Goal: Navigation & Orientation: Find specific page/section

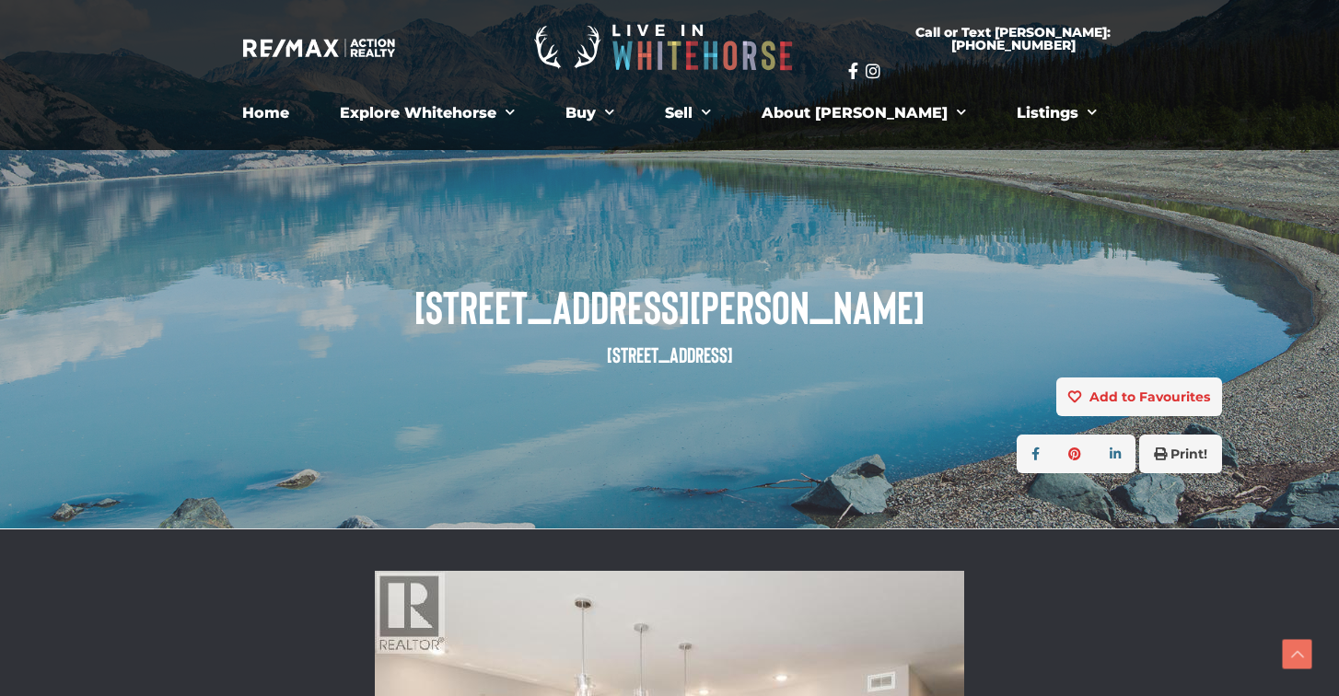
scroll to position [526, 0]
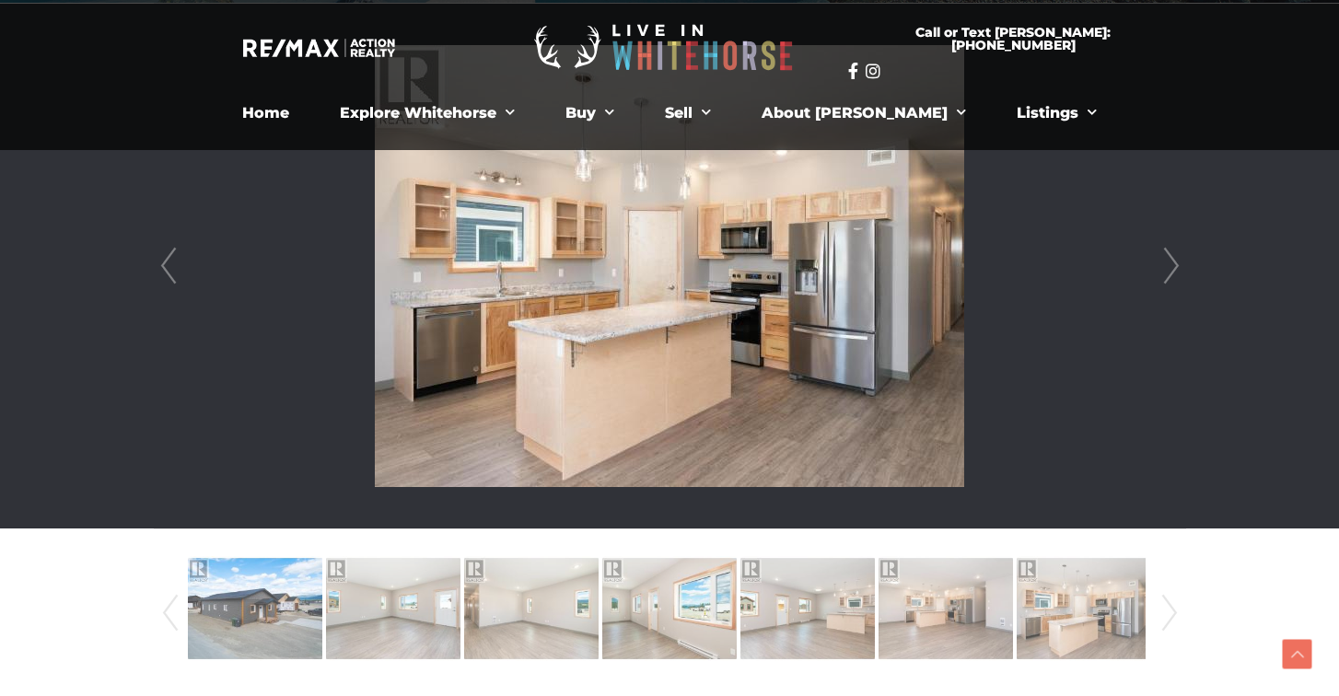
click at [1172, 258] on link "Next" at bounding box center [1171, 266] width 28 height 525
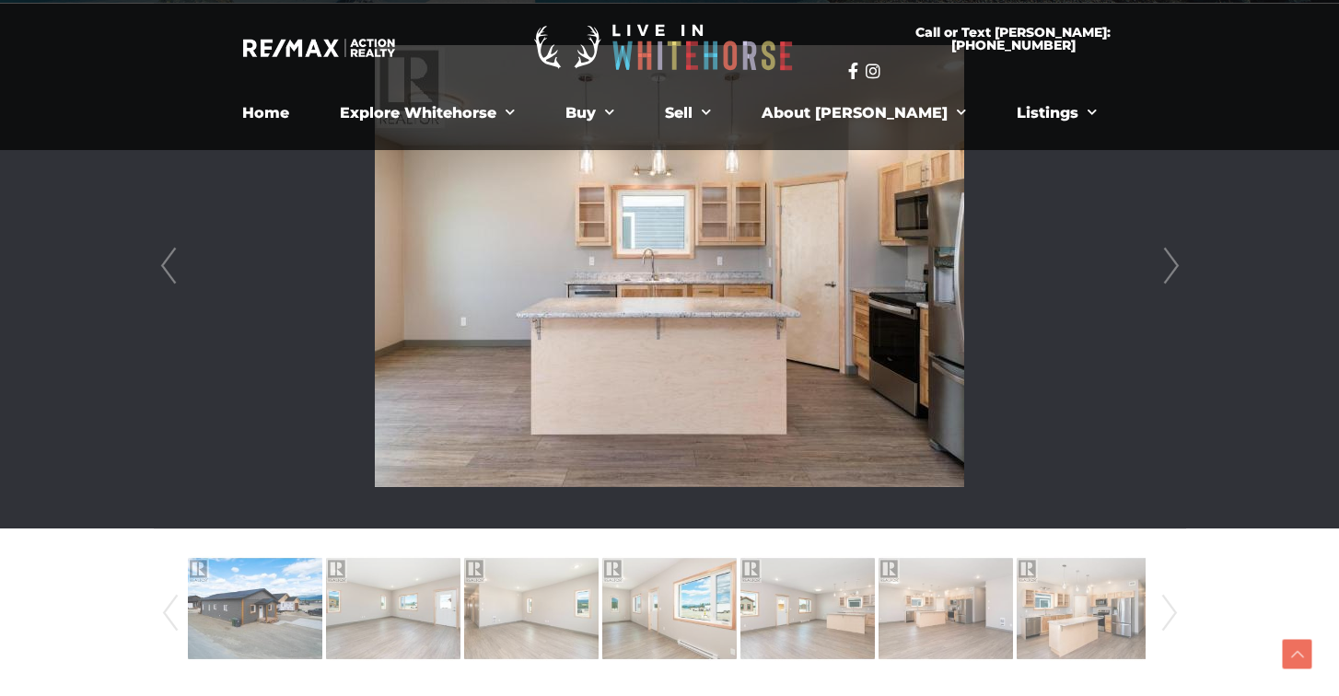
click at [173, 255] on link "Prev" at bounding box center [169, 266] width 28 height 525
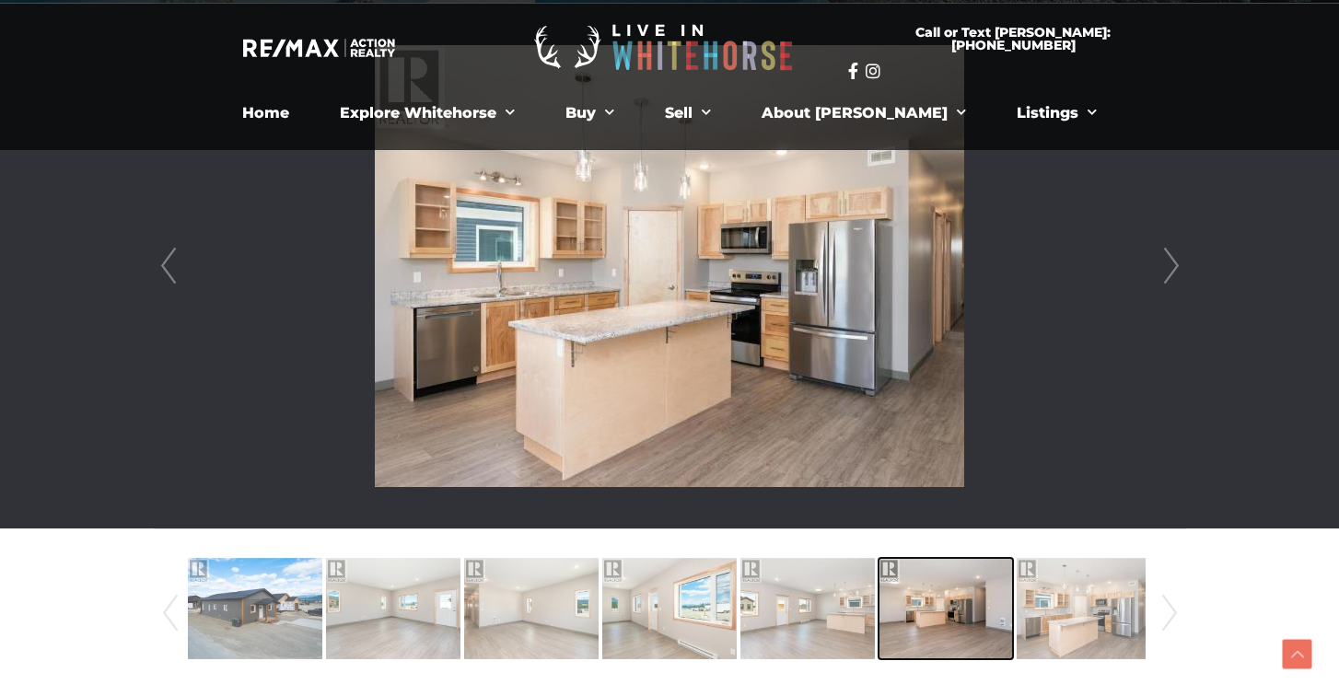
click at [925, 613] on img at bounding box center [945, 608] width 134 height 105
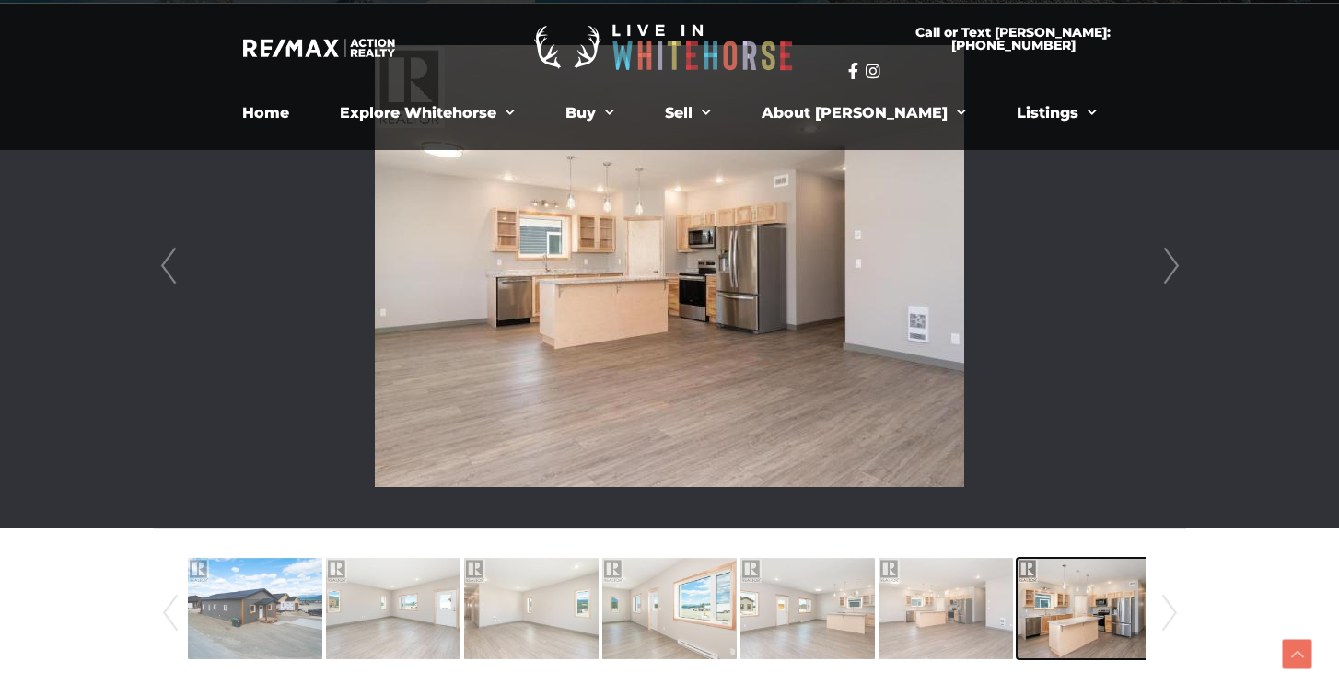
click at [1048, 598] on img at bounding box center [1083, 608] width 134 height 105
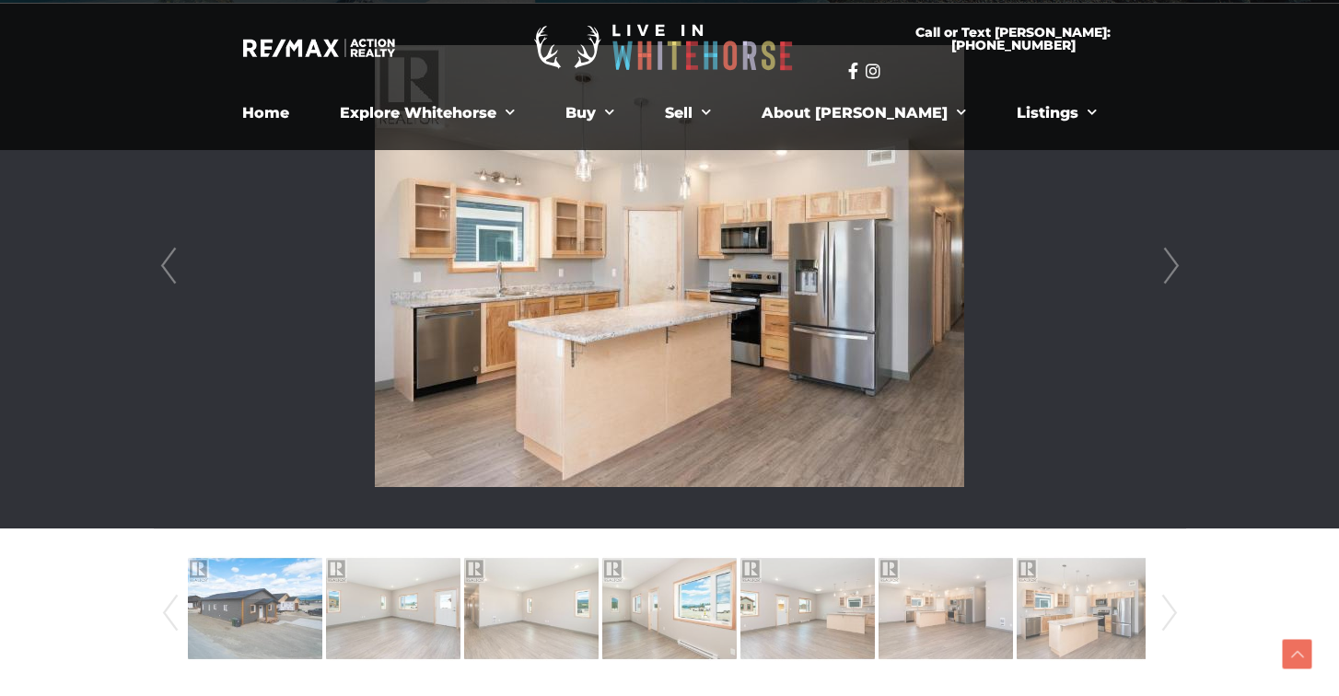
click at [1163, 273] on link "Next" at bounding box center [1171, 266] width 28 height 525
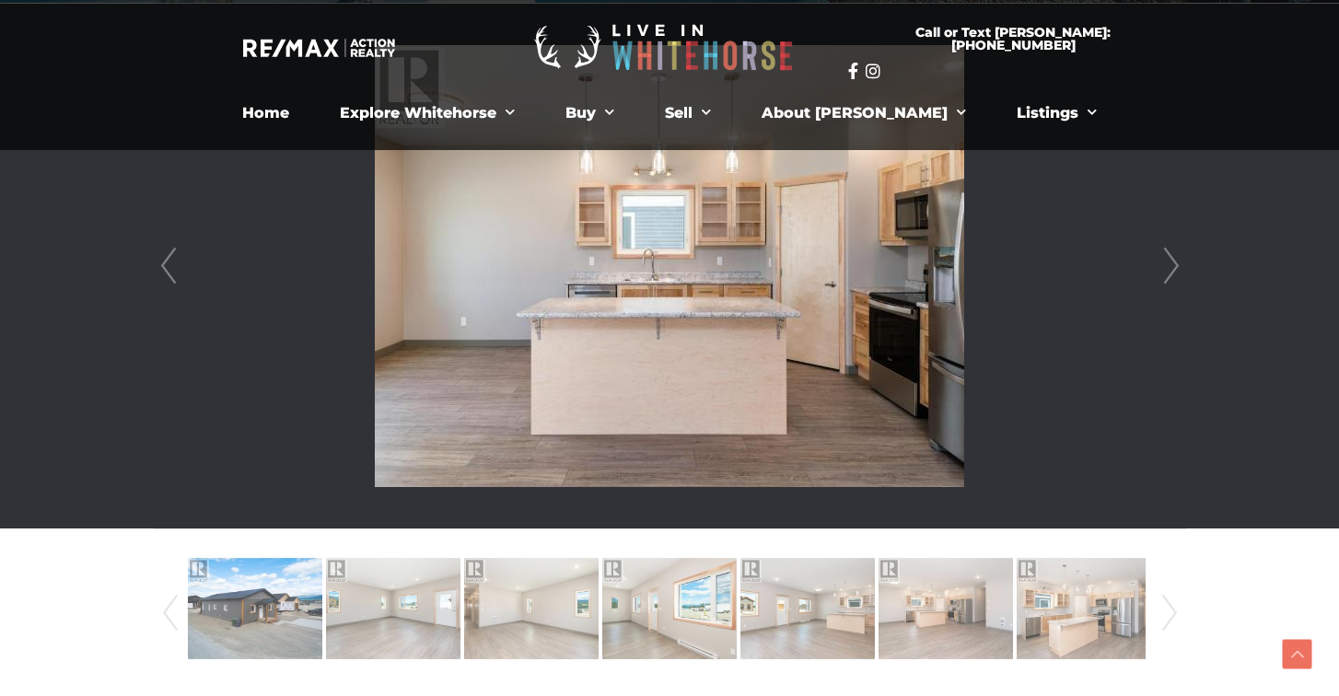
click at [1166, 270] on link "Next" at bounding box center [1171, 266] width 28 height 525
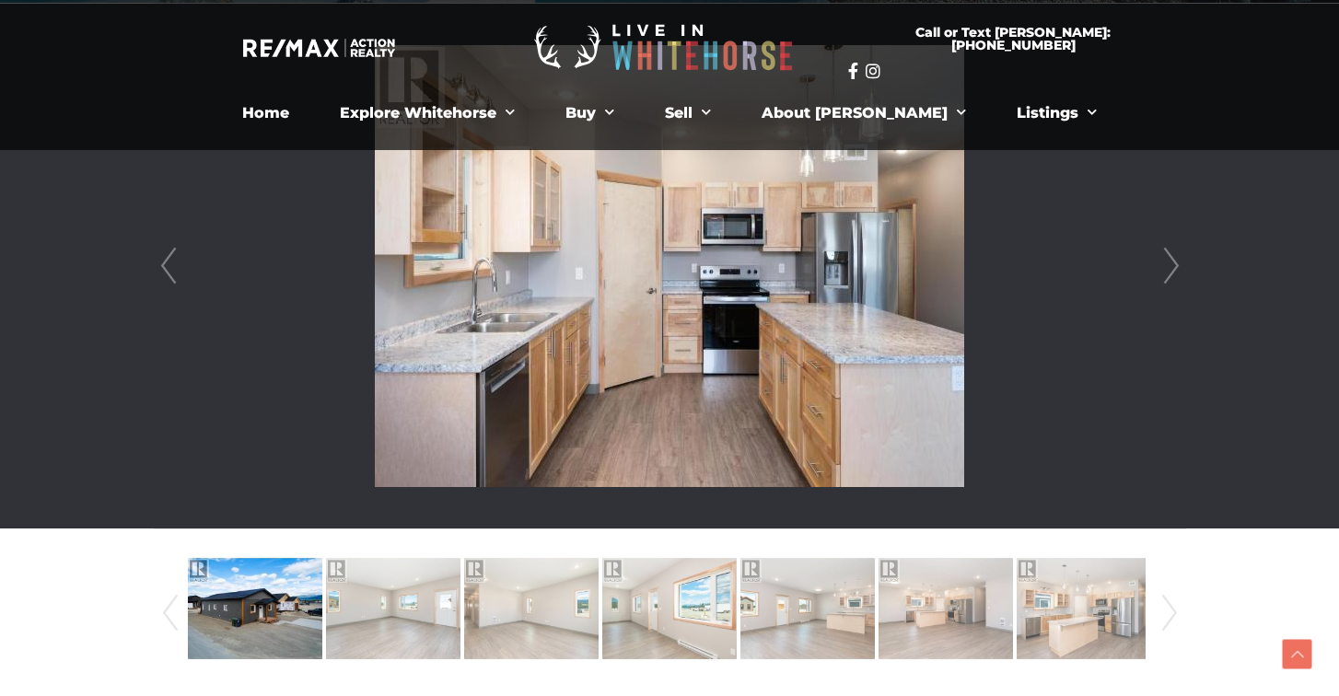
click at [1166, 263] on link "Next" at bounding box center [1171, 266] width 28 height 525
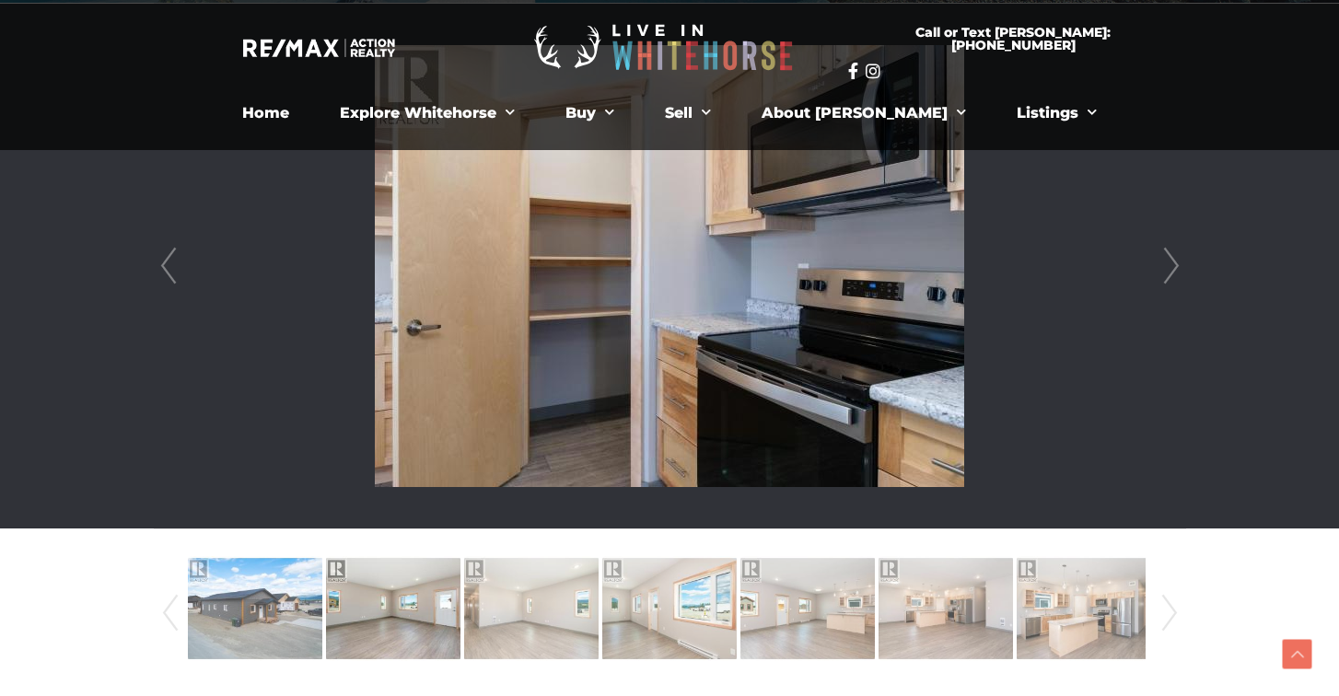
click at [1168, 263] on link "Next" at bounding box center [1171, 266] width 28 height 525
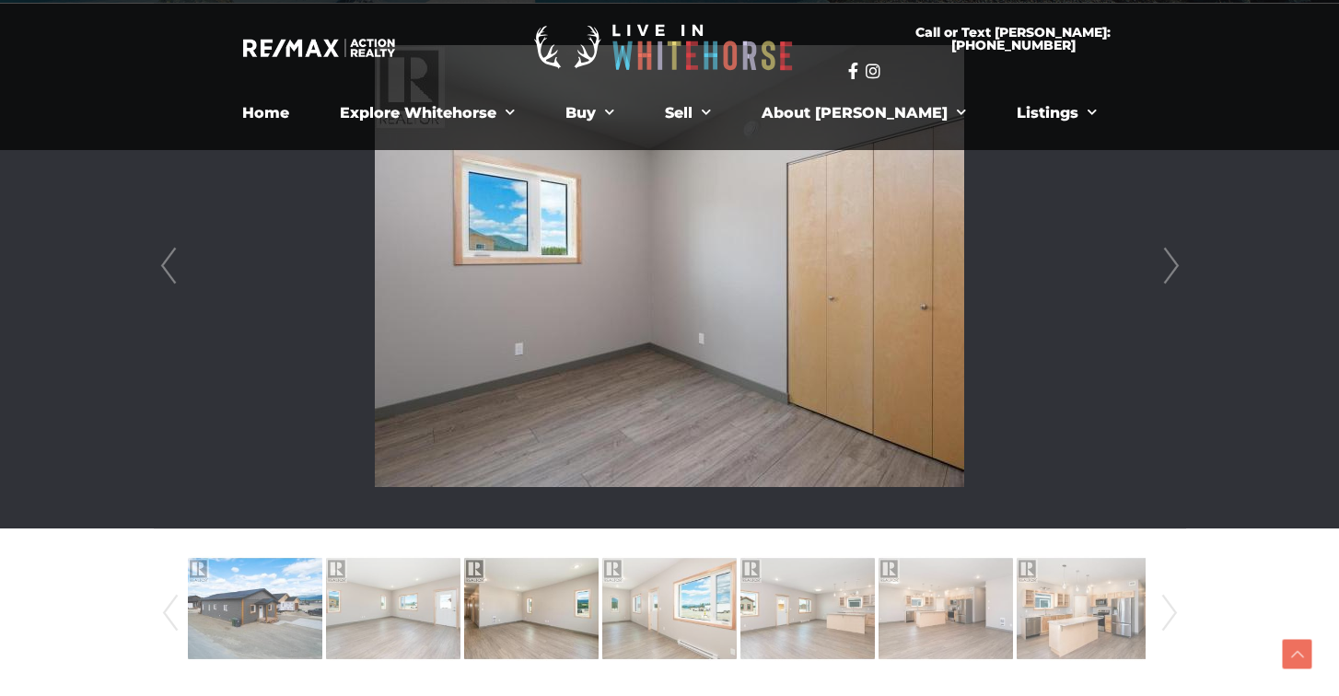
click at [1168, 263] on link "Next" at bounding box center [1171, 266] width 28 height 525
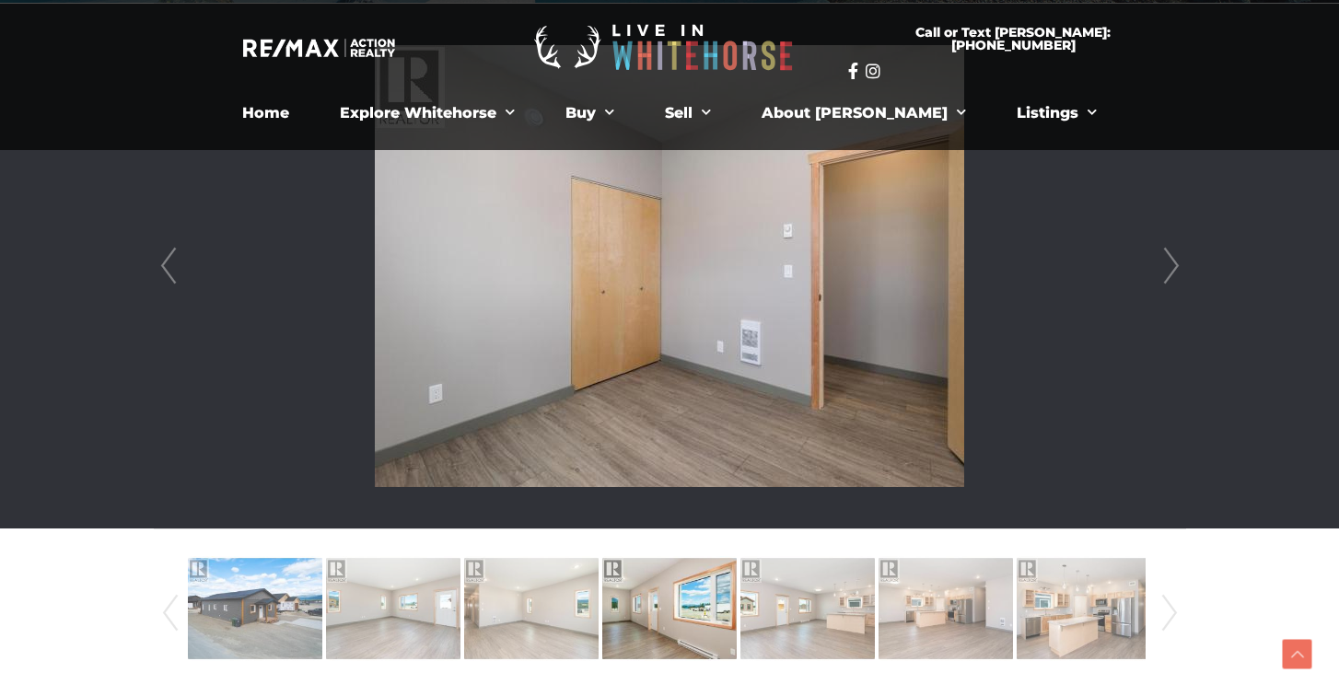
click at [1168, 263] on link "Next" at bounding box center [1171, 266] width 28 height 525
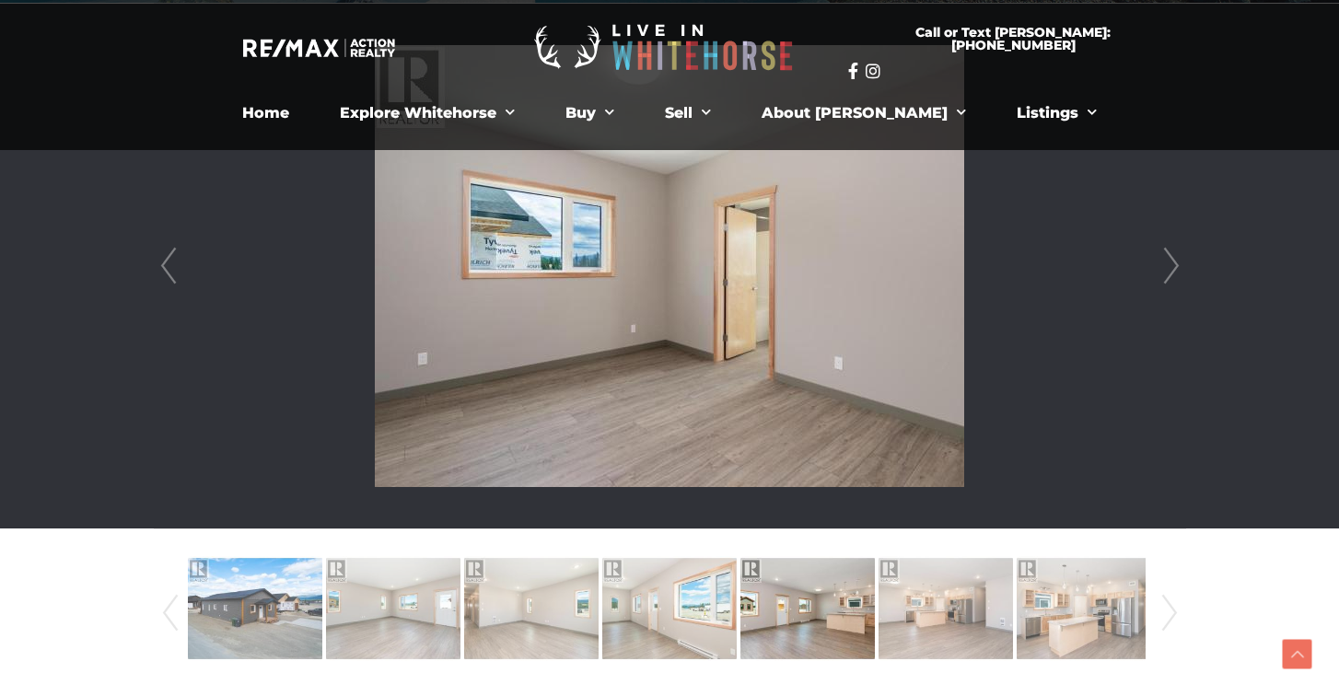
click at [1168, 263] on link "Next" at bounding box center [1171, 266] width 28 height 525
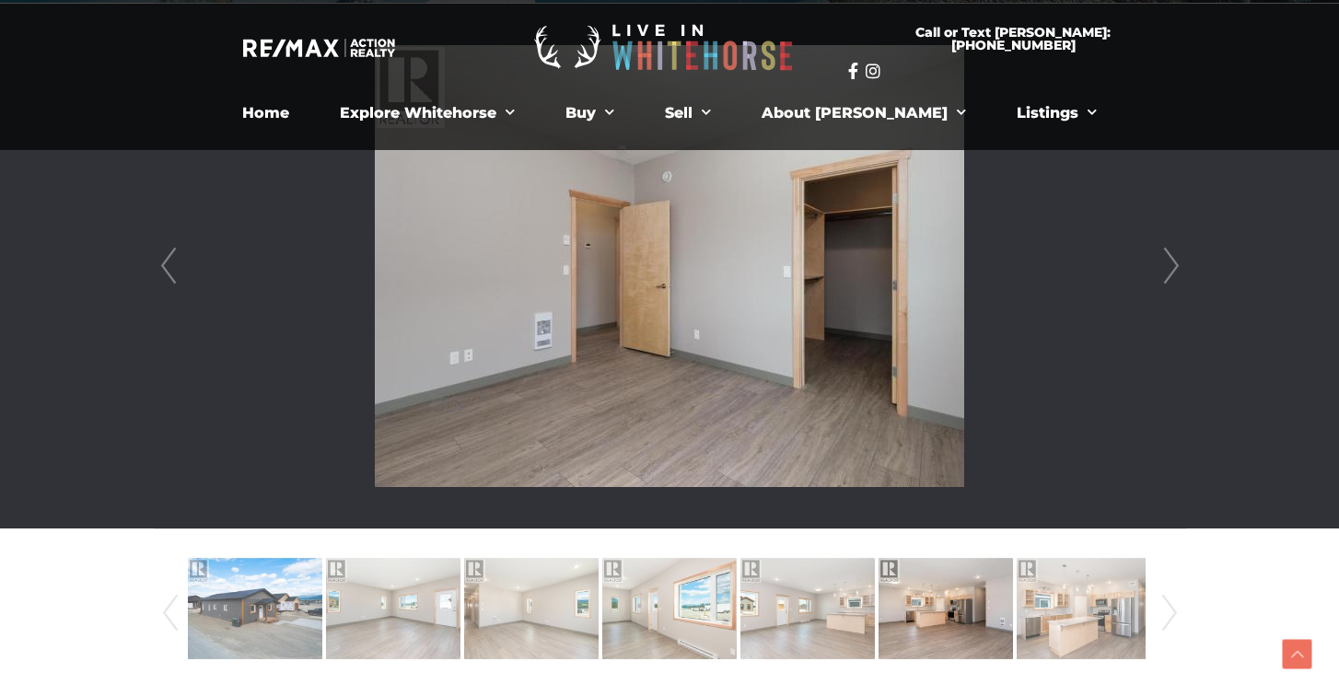
click at [1169, 263] on link "Next" at bounding box center [1171, 266] width 28 height 525
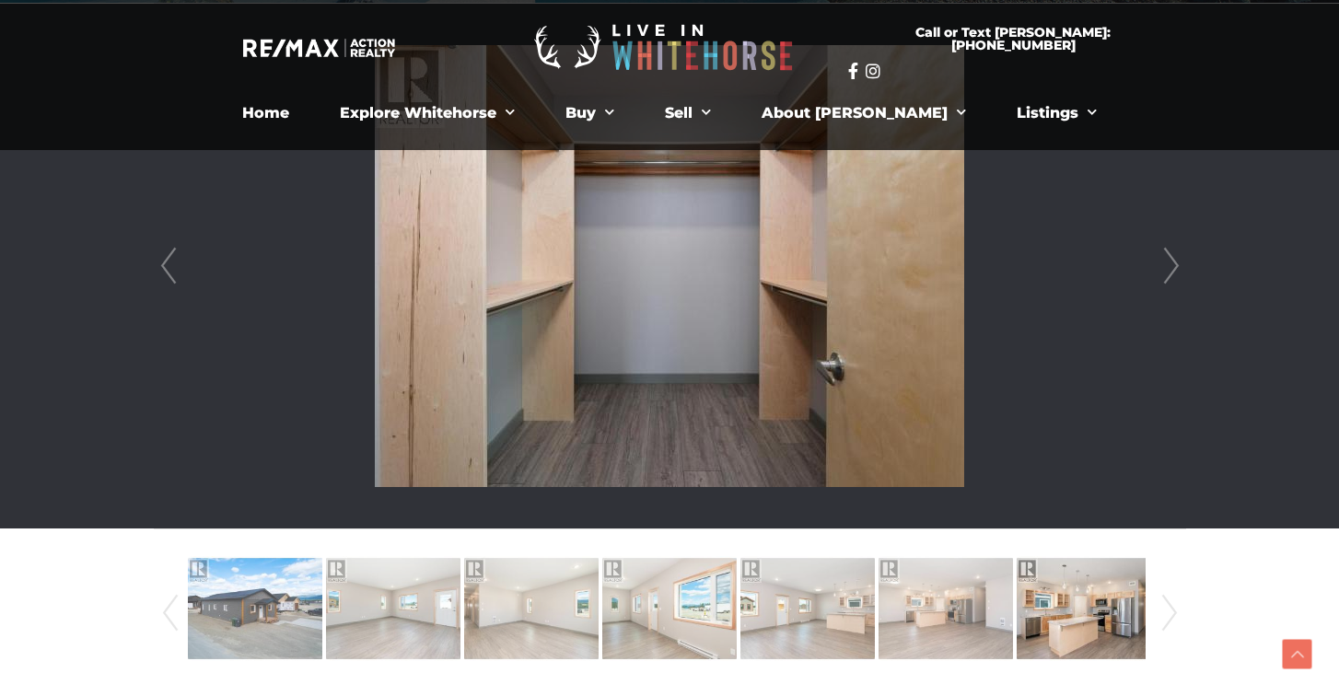
click at [1169, 263] on link "Next" at bounding box center [1171, 266] width 28 height 525
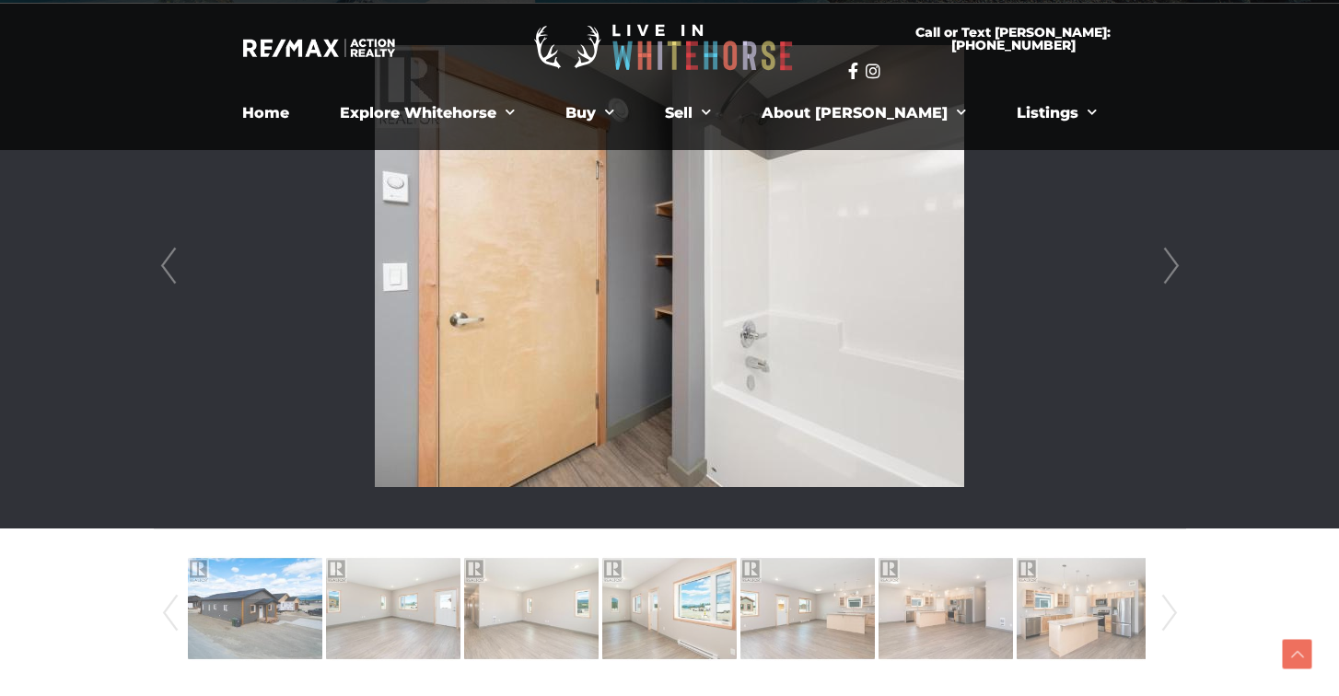
click at [1171, 263] on link "Next" at bounding box center [1171, 266] width 28 height 525
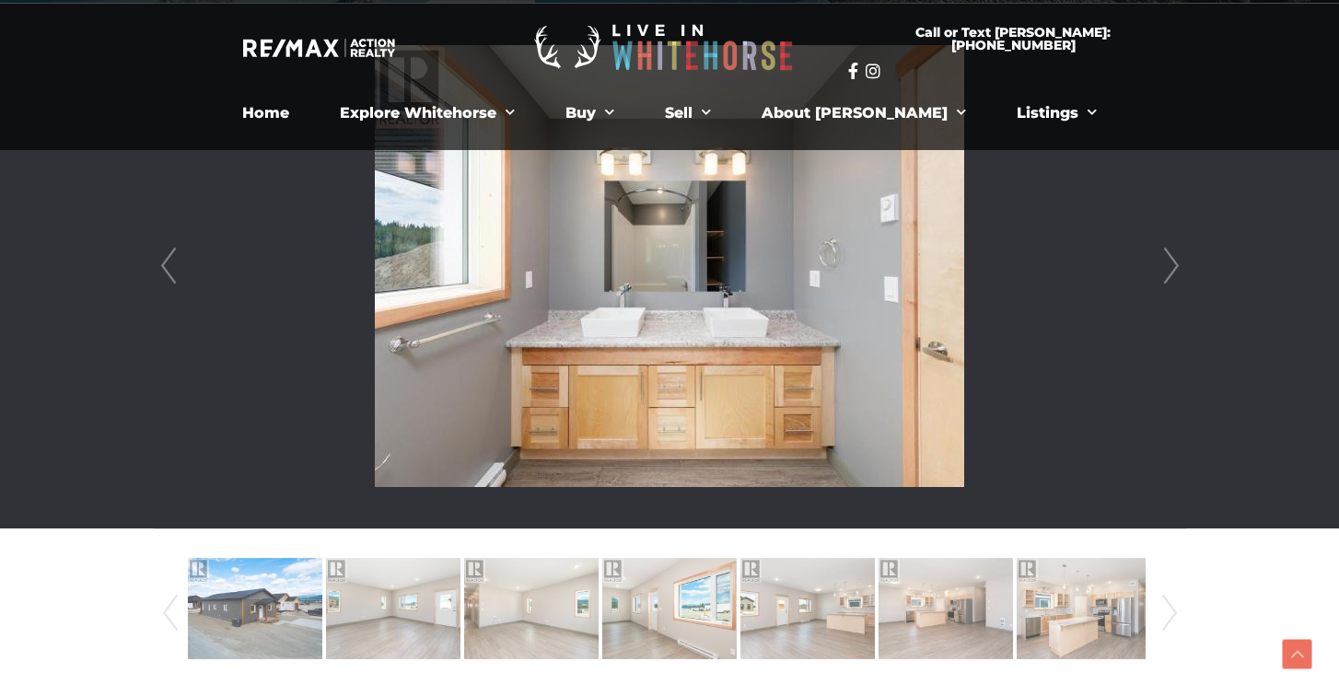
click at [1171, 263] on link "Next" at bounding box center [1171, 266] width 28 height 525
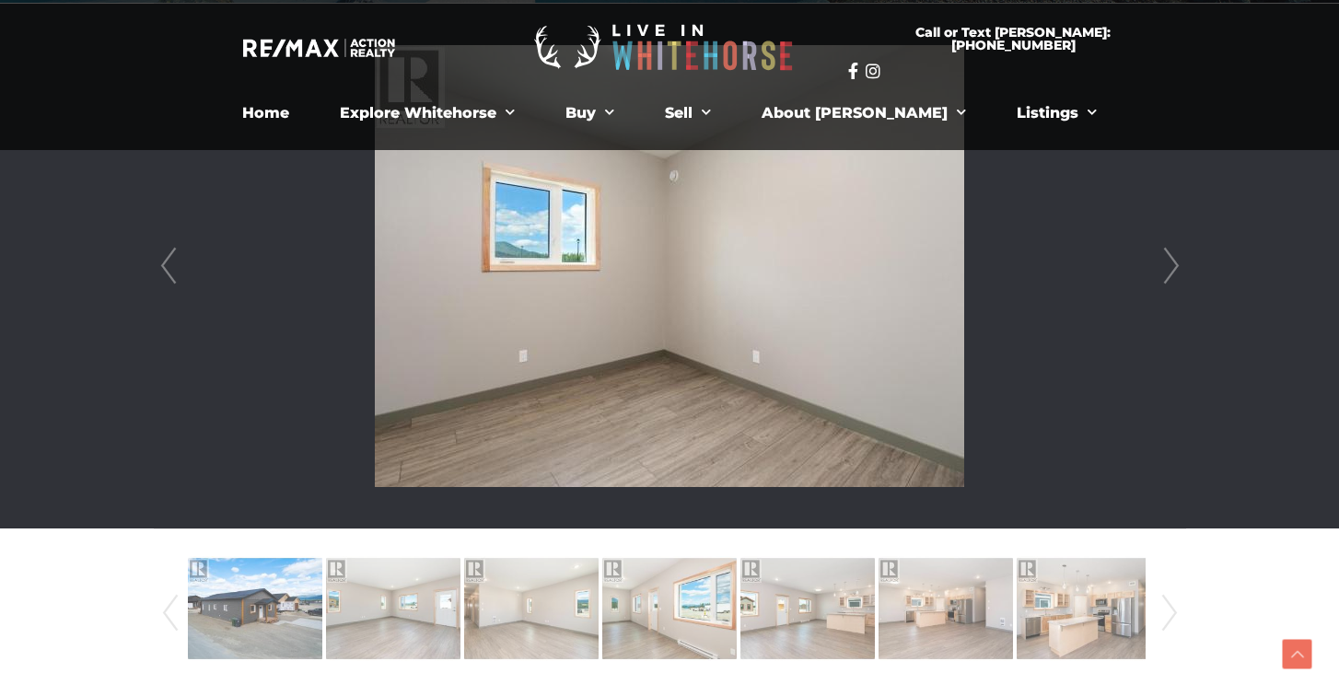
click at [1171, 263] on link "Next" at bounding box center [1171, 266] width 28 height 525
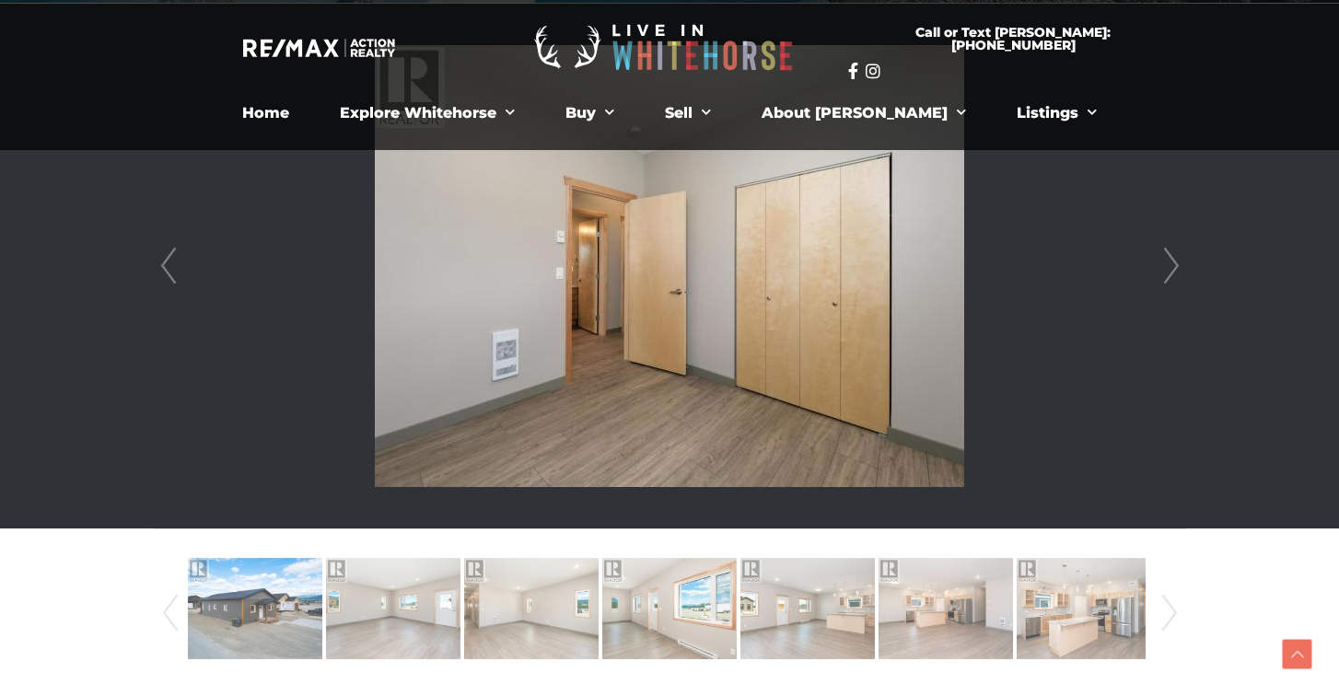
click at [1171, 263] on link "Next" at bounding box center [1171, 266] width 28 height 525
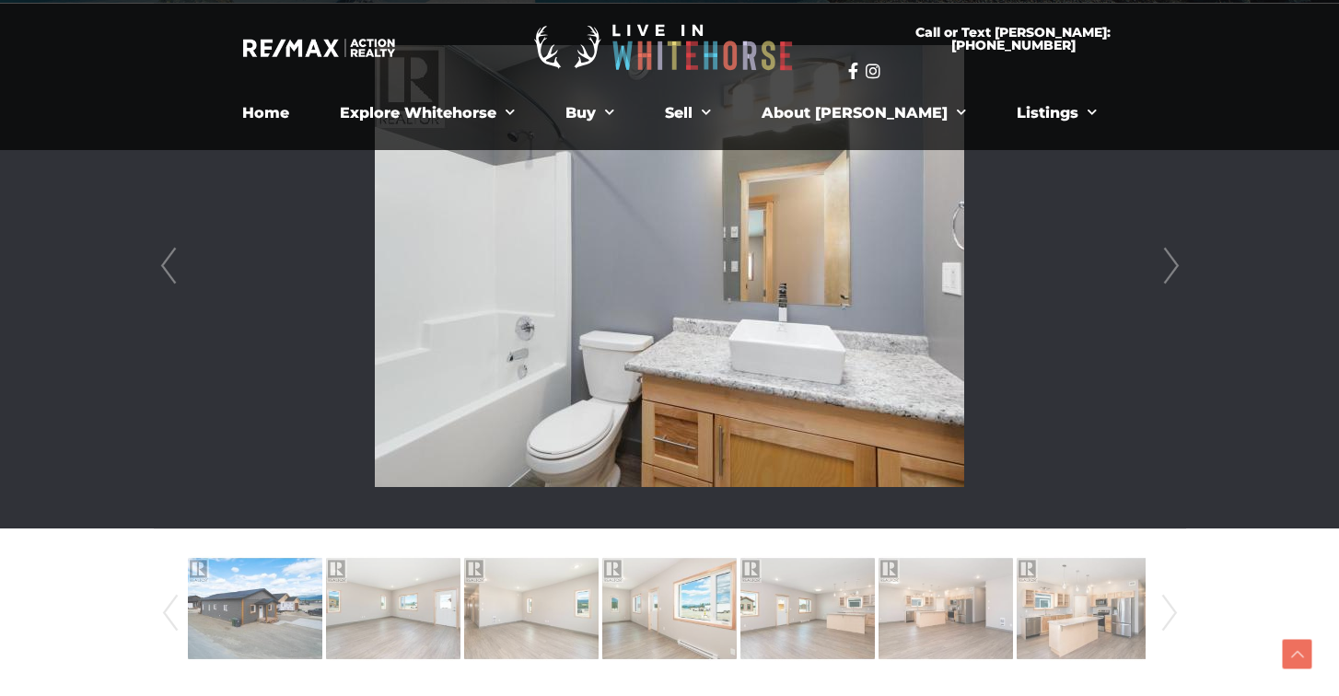
click at [1171, 263] on link "Next" at bounding box center [1171, 266] width 28 height 525
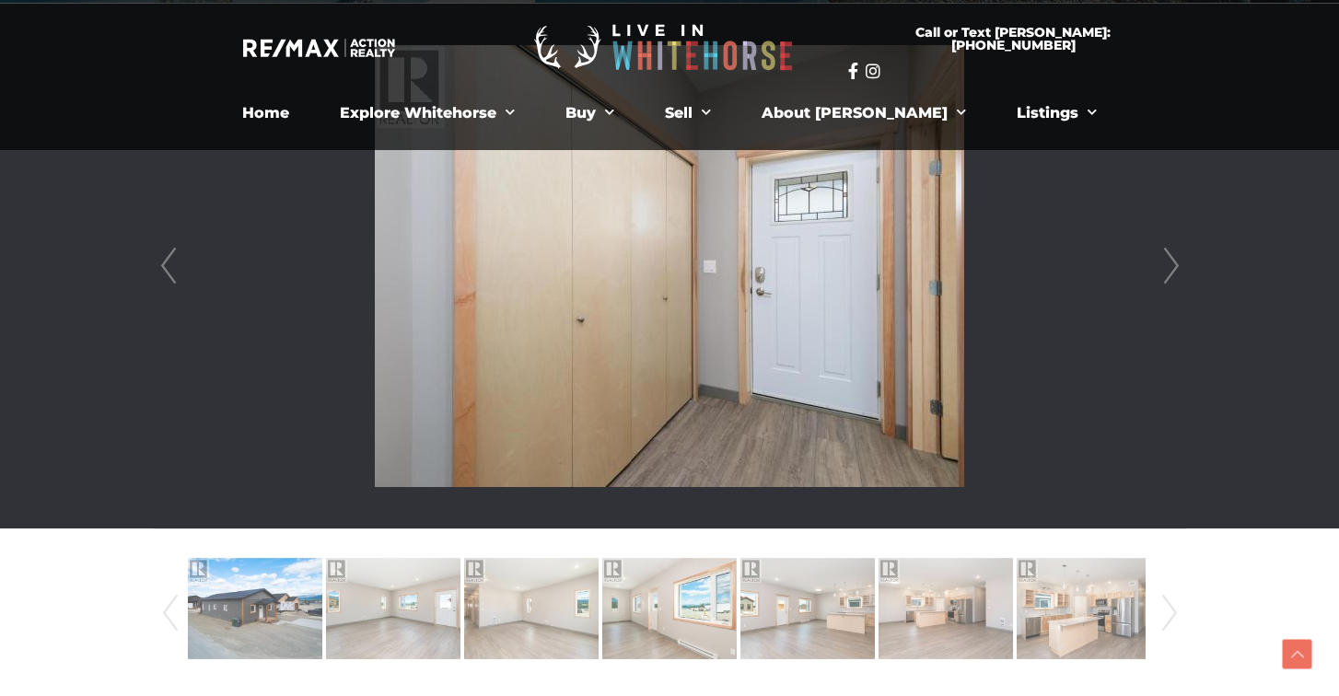
click at [1171, 263] on link "Next" at bounding box center [1171, 266] width 28 height 525
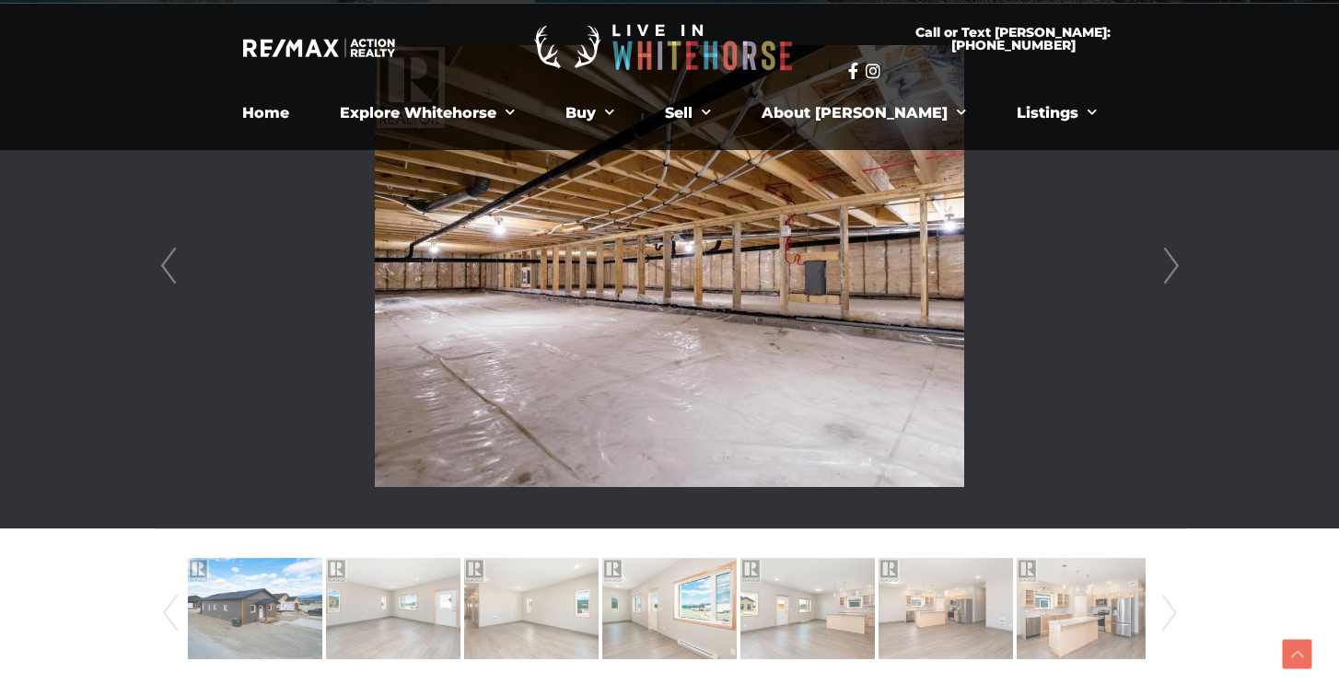
click at [1171, 263] on link "Next" at bounding box center [1171, 266] width 28 height 525
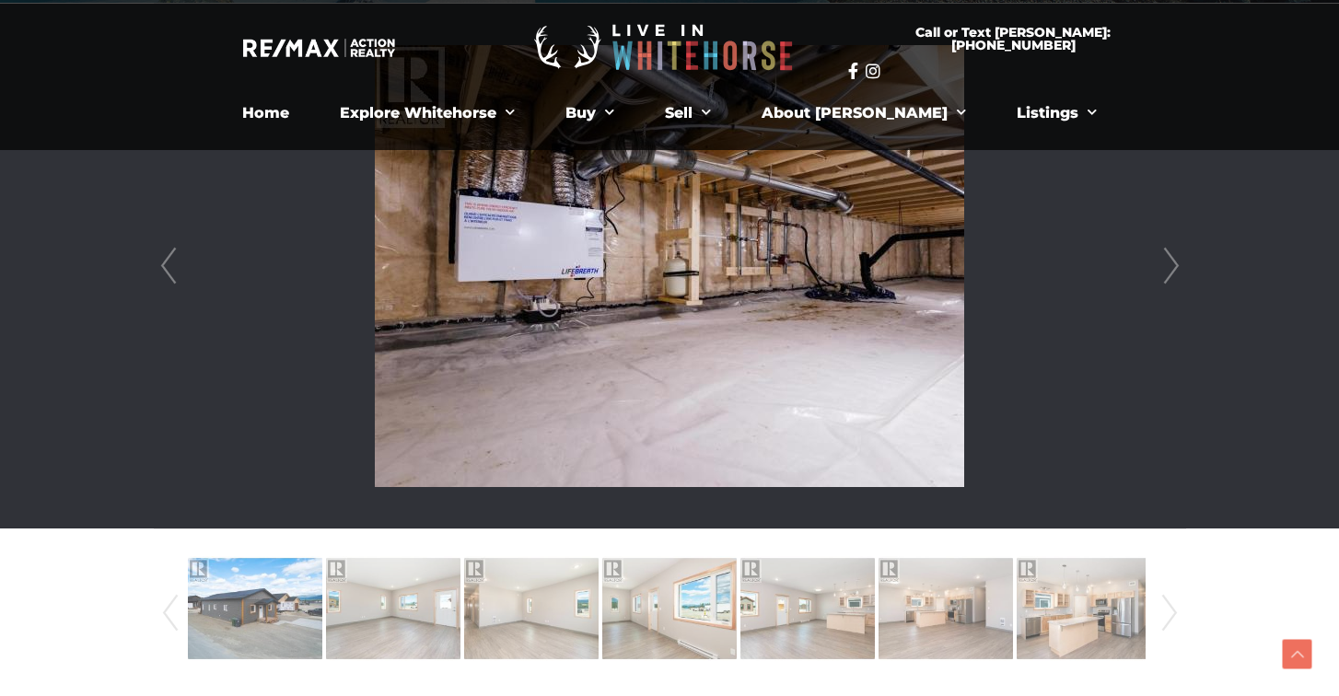
click at [1171, 263] on link "Next" at bounding box center [1171, 266] width 28 height 525
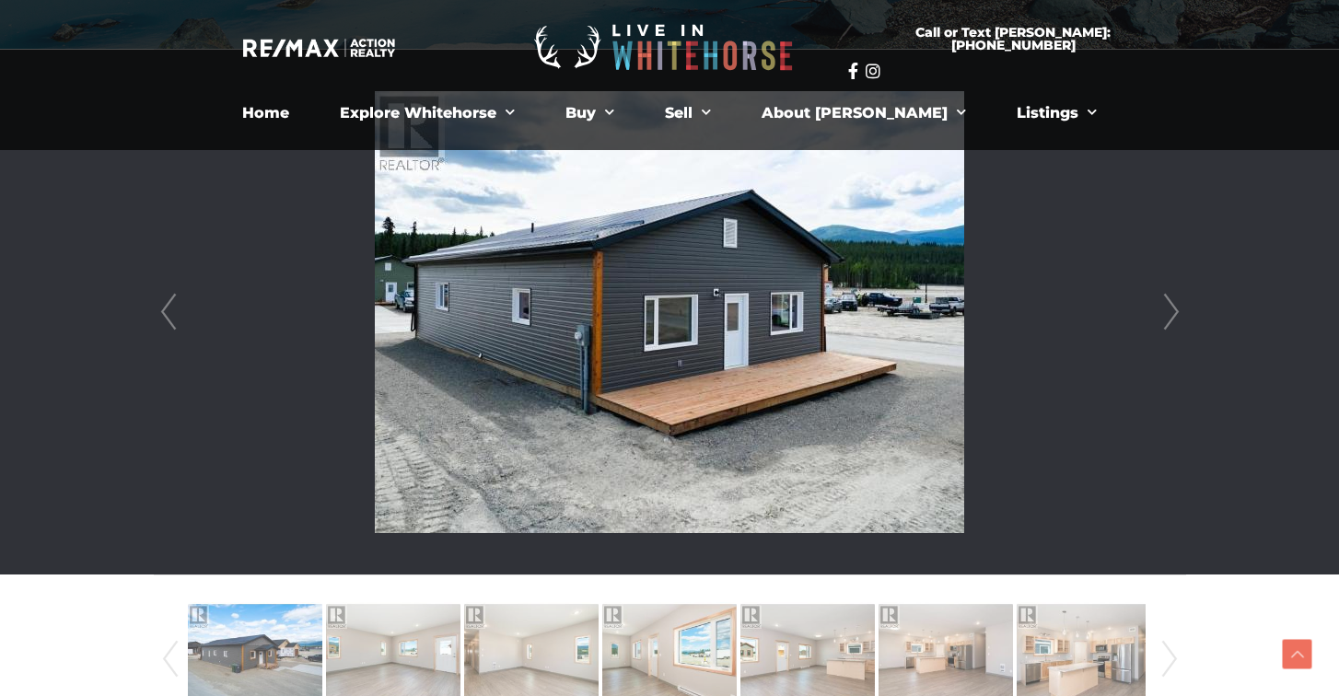
scroll to position [476, 0]
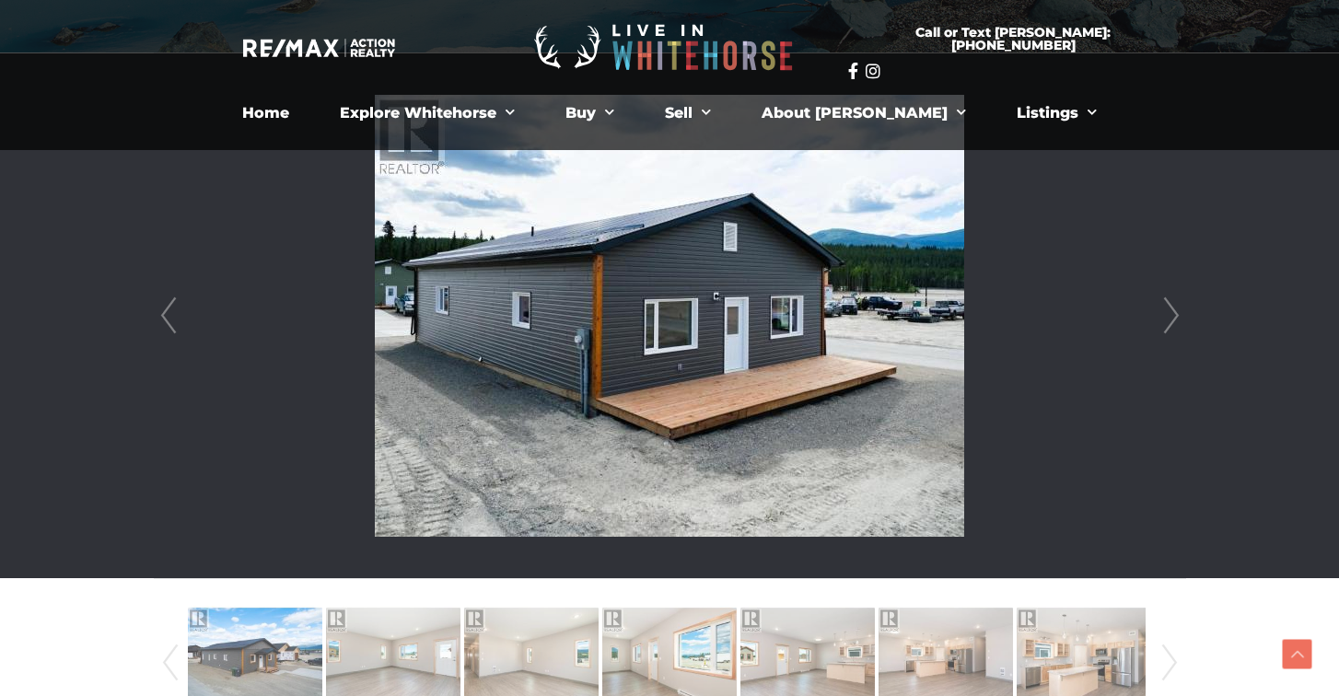
click at [1167, 305] on link "Next" at bounding box center [1171, 315] width 28 height 525
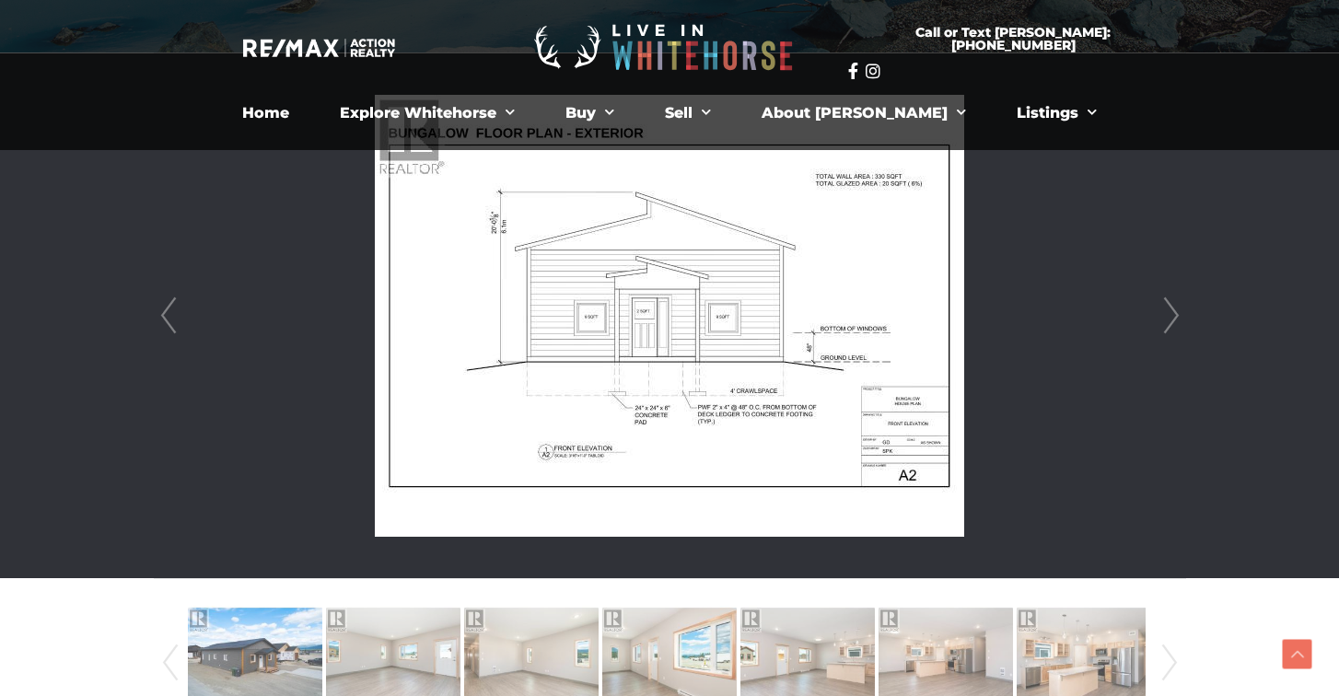
click at [1169, 315] on link "Next" at bounding box center [1171, 315] width 28 height 525
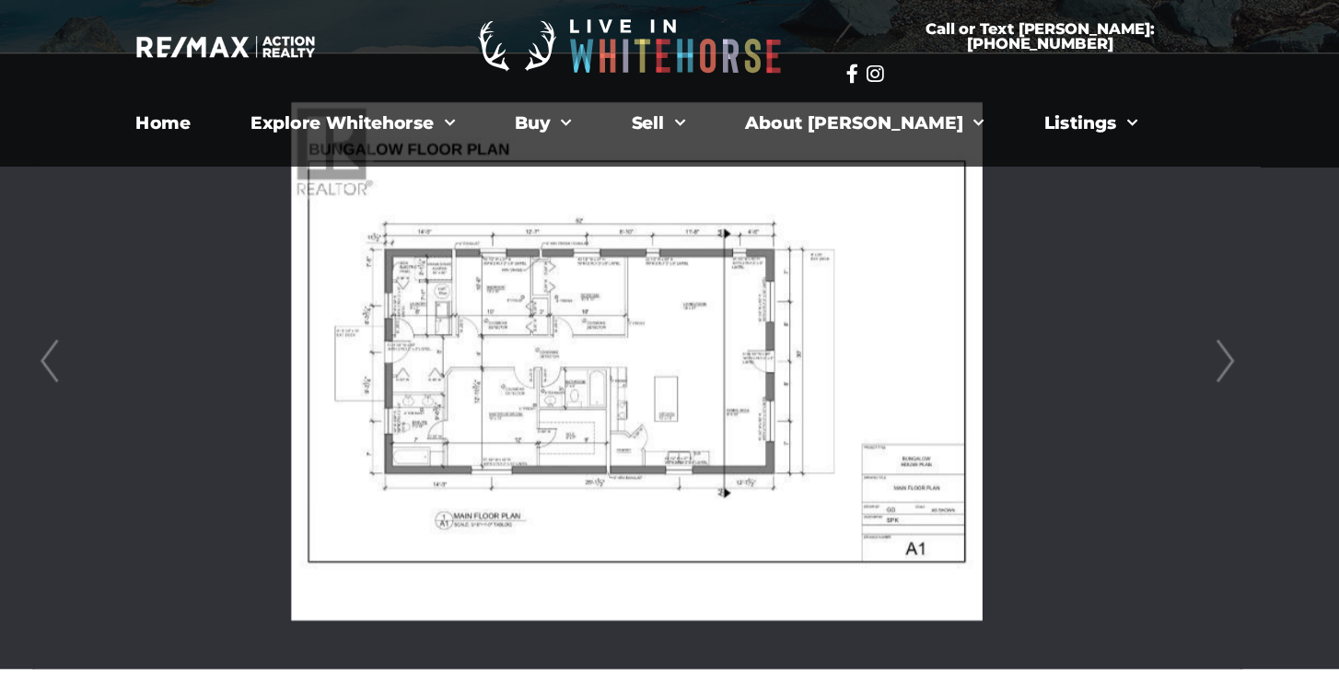
scroll to position [435, 0]
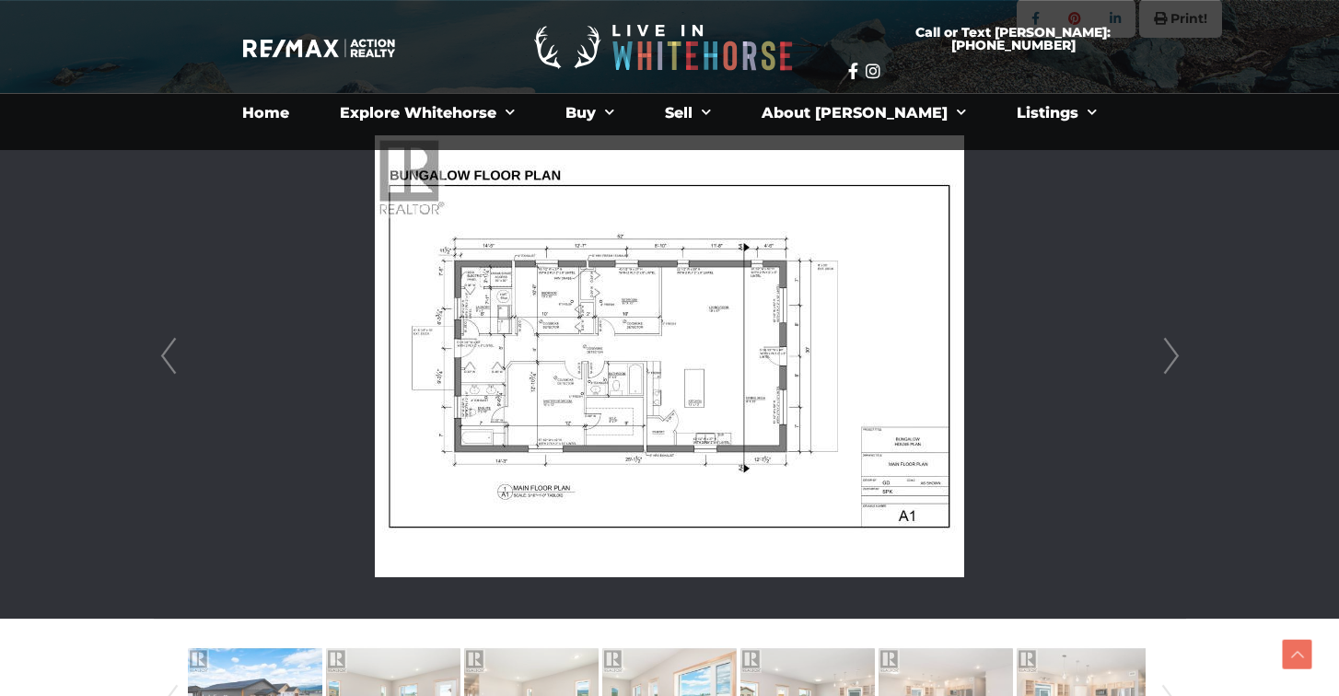
click at [652, 323] on img at bounding box center [669, 356] width 589 height 442
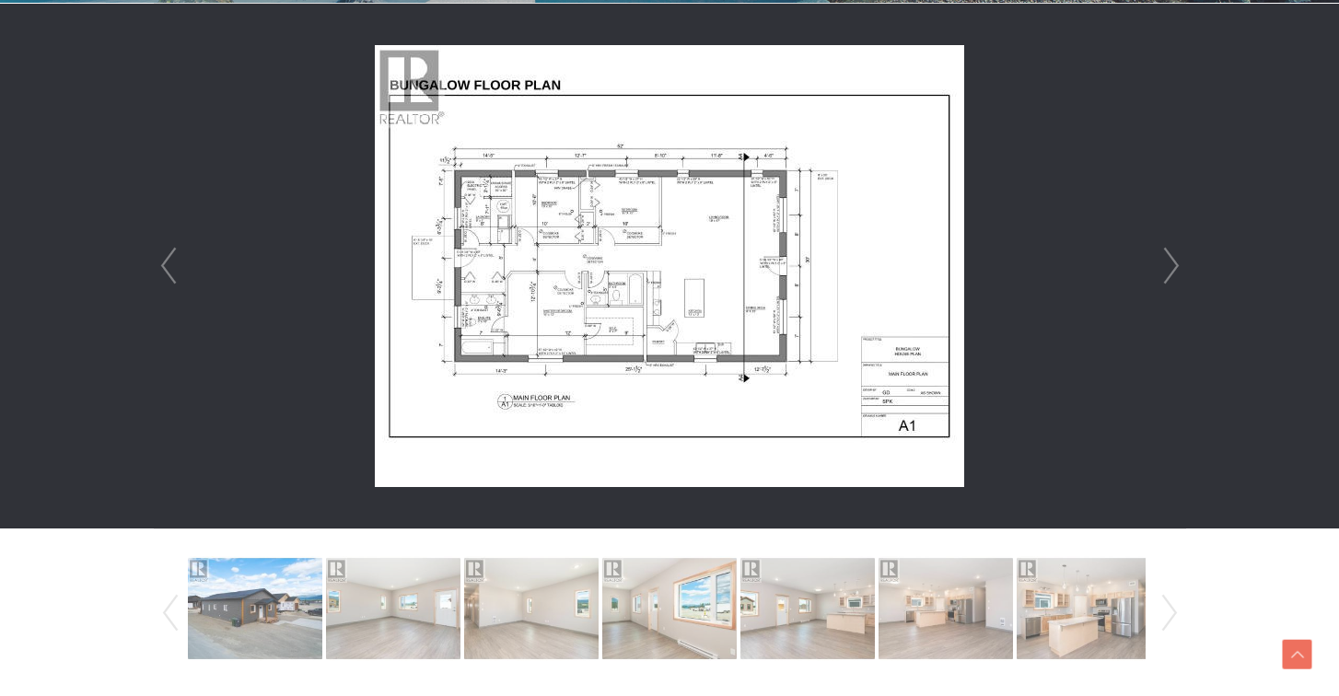
scroll to position [534, 0]
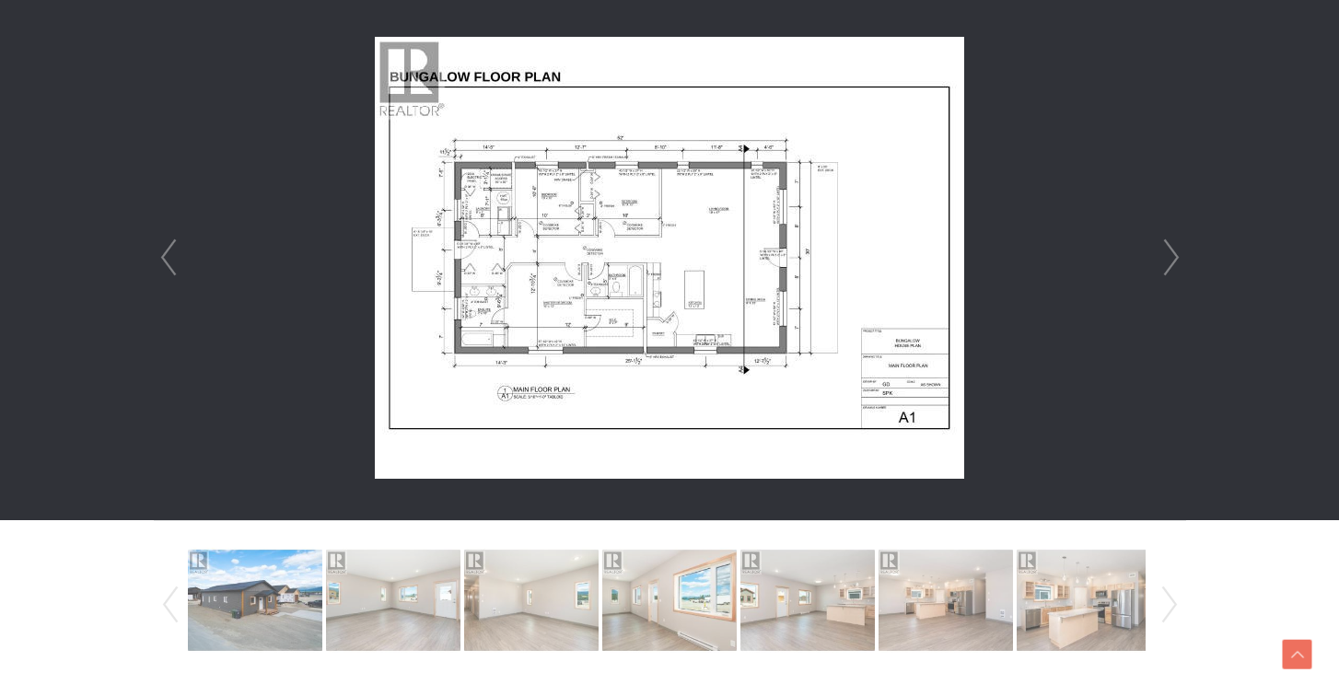
click at [612, 274] on img at bounding box center [669, 258] width 589 height 442
